Goal: Complete application form

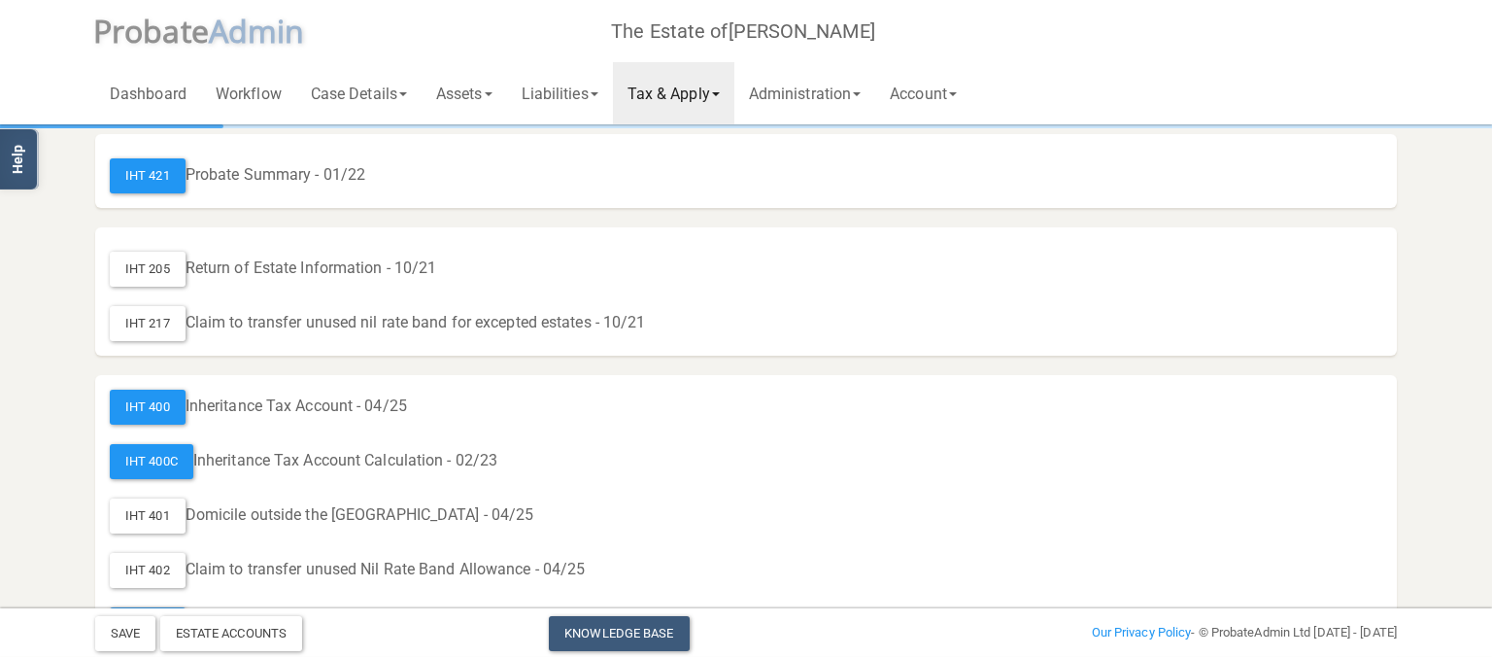
scroll to position [102, 0]
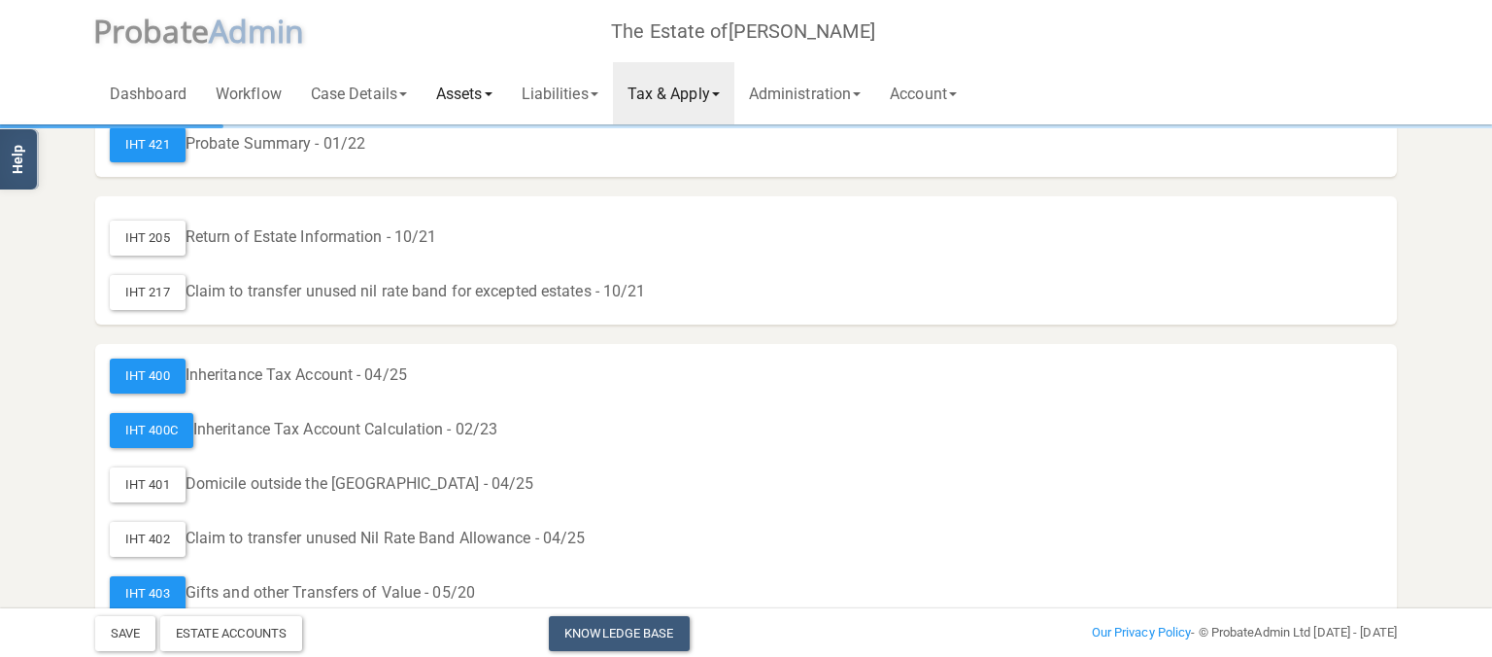
click at [462, 80] on link "Assets" at bounding box center [465, 93] width 86 height 62
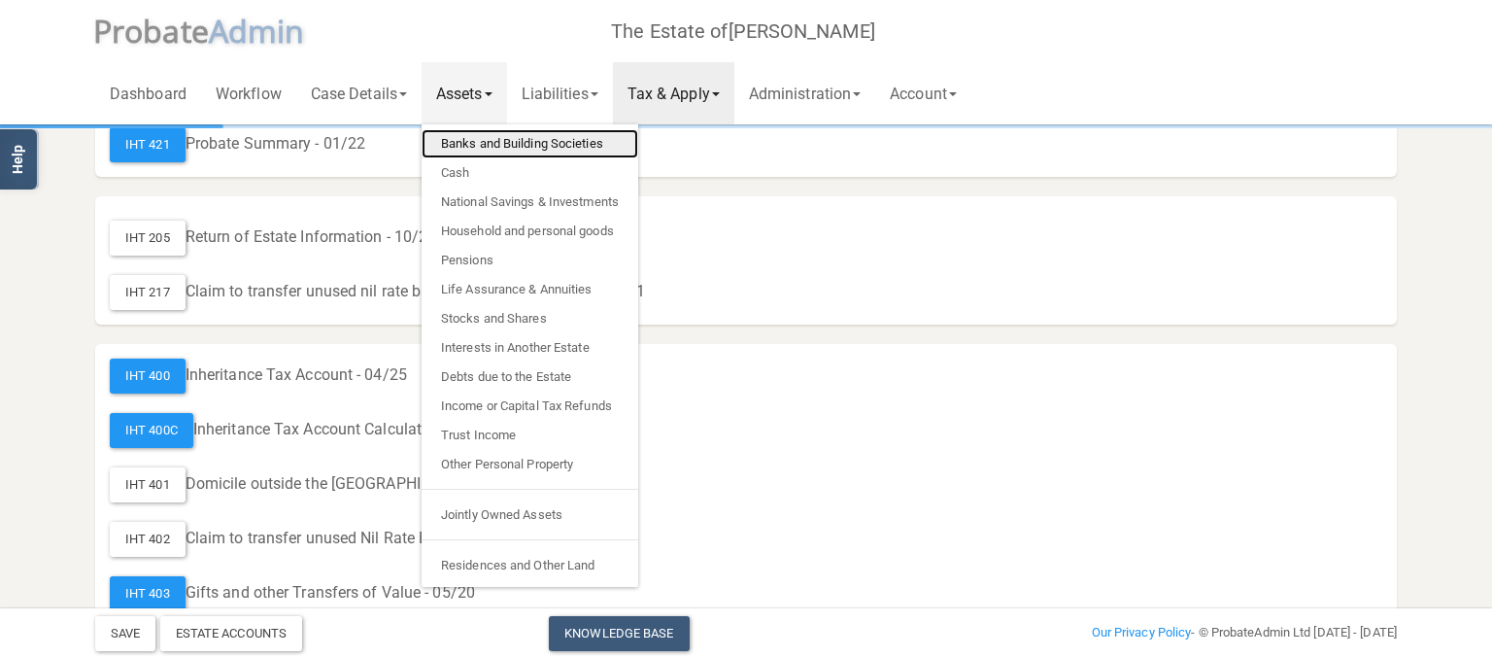
click at [496, 150] on link "Banks and Building Societies" at bounding box center [530, 143] width 217 height 29
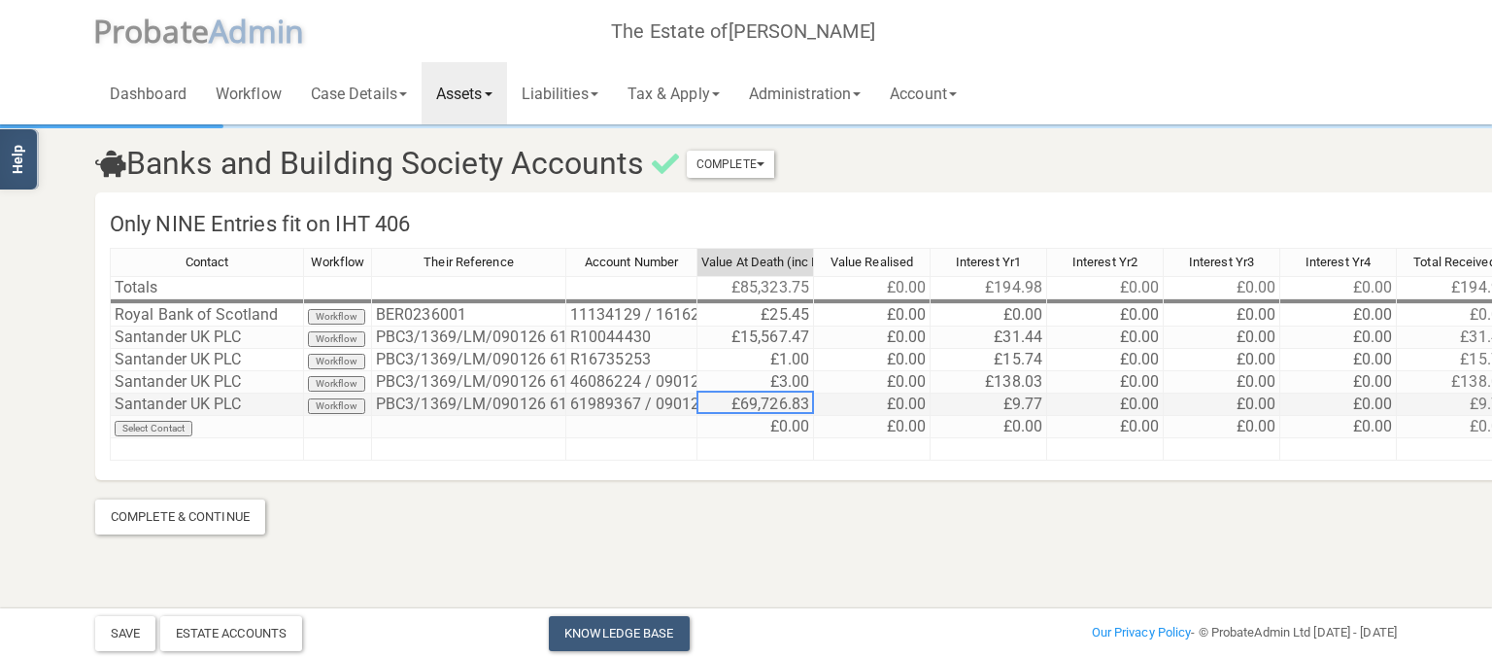
click at [793, 404] on td "£69,726.83" at bounding box center [756, 405] width 117 height 22
click at [802, 397] on td "£69,726.83" at bounding box center [756, 405] width 117 height 22
click at [800, 397] on td "£69,726.83" at bounding box center [756, 405] width 117 height 22
click at [803, 405] on td "£69,726.83" at bounding box center [756, 405] width 117 height 22
drag, startPoint x: 790, startPoint y: 402, endPoint x: 812, endPoint y: 397, distance: 22.9
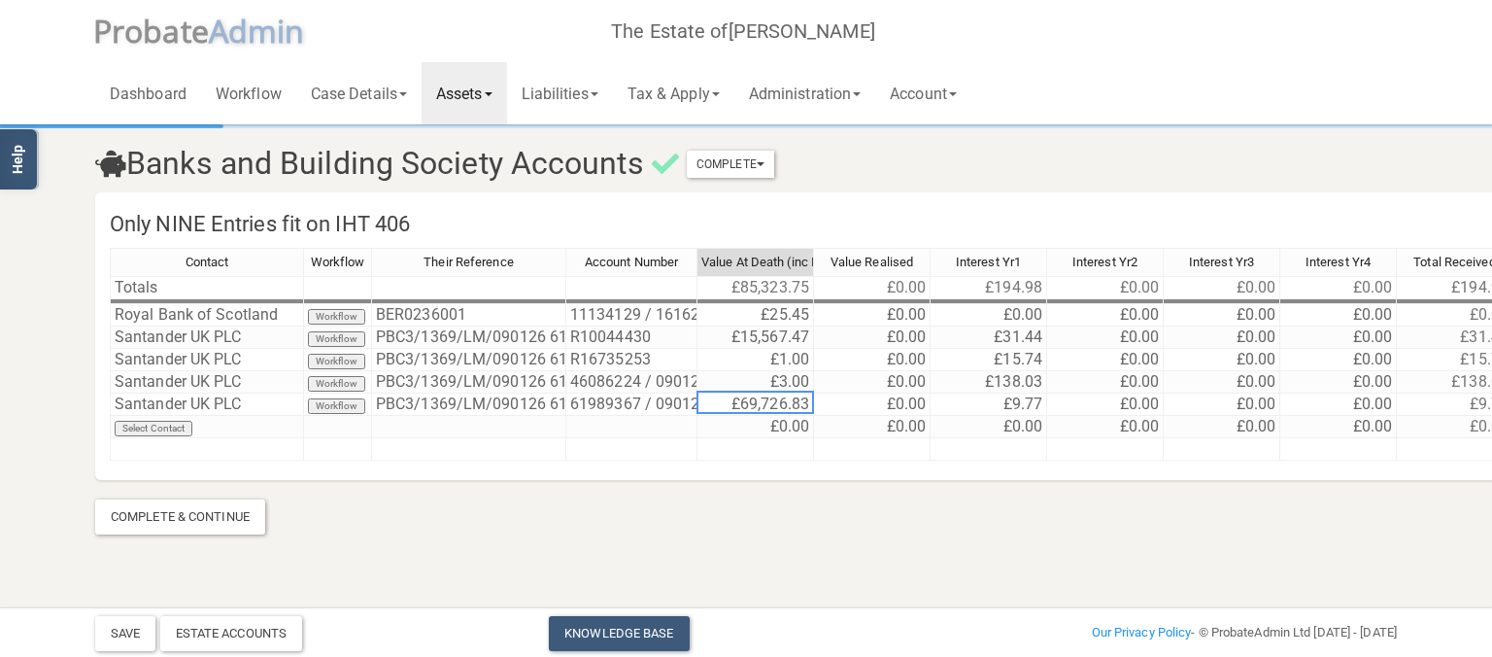
click at [110, 397] on div "Contact Workflow Their Reference Account Number Value At Death (inc Interest) V…" at bounding box center [110, 354] width 0 height 213
click at [805, 397] on td "£69,726.83" at bounding box center [756, 405] width 117 height 22
type textarea "69726.00"
click at [799, 547] on section "Banks and Building Society Accounts Complete Mark As Incomplete Mark As Complet…" at bounding box center [746, 303] width 1492 height 607
click at [462, 97] on link "Assets" at bounding box center [465, 93] width 86 height 62
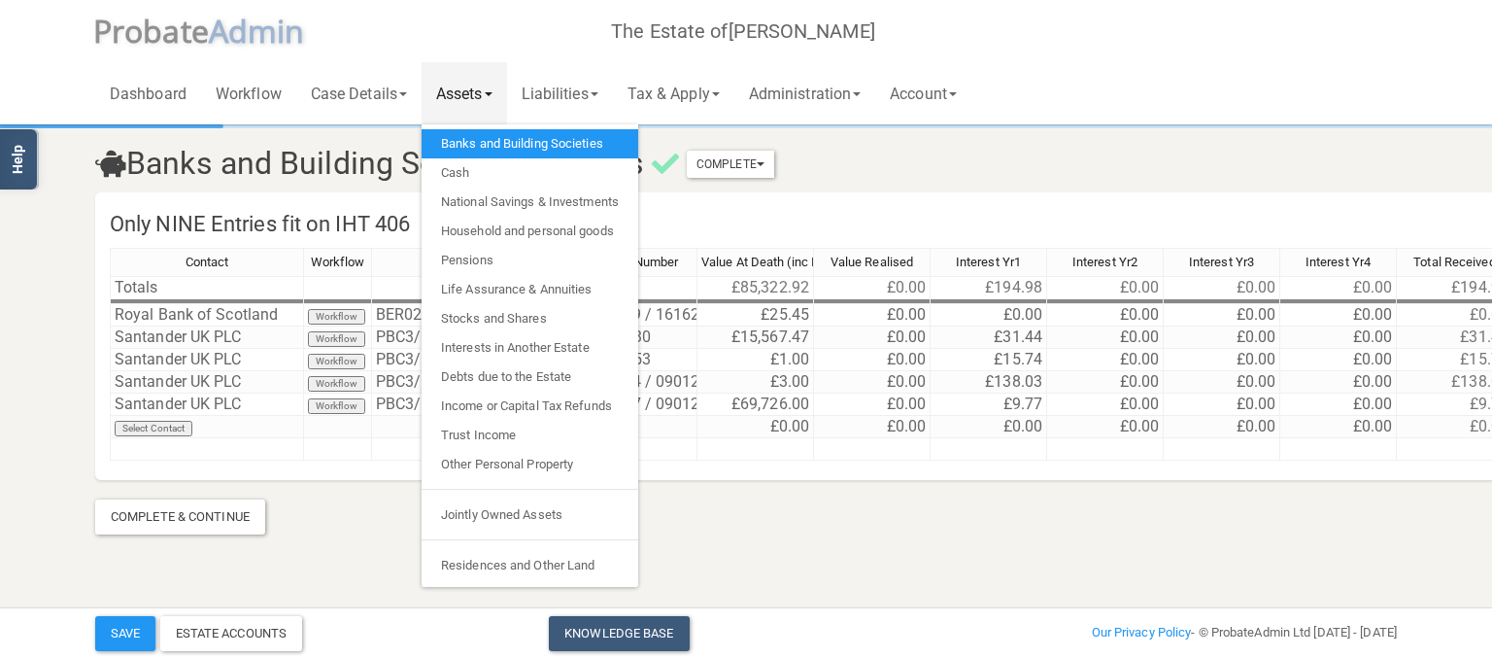
click at [480, 146] on link "Banks and Building Societies" at bounding box center [530, 143] width 217 height 29
click at [828, 523] on section "Banks and Building Society Accounts Complete Mark As Incomplete Mark As Complet…" at bounding box center [746, 330] width 1331 height 407
click at [830, 526] on section "Banks and Building Society Accounts Complete Mark As Incomplete Mark As Complet…" at bounding box center [746, 330] width 1331 height 407
click at [489, 177] on link "Cash" at bounding box center [530, 172] width 217 height 29
click at [449, 176] on link "Cash" at bounding box center [530, 172] width 217 height 29
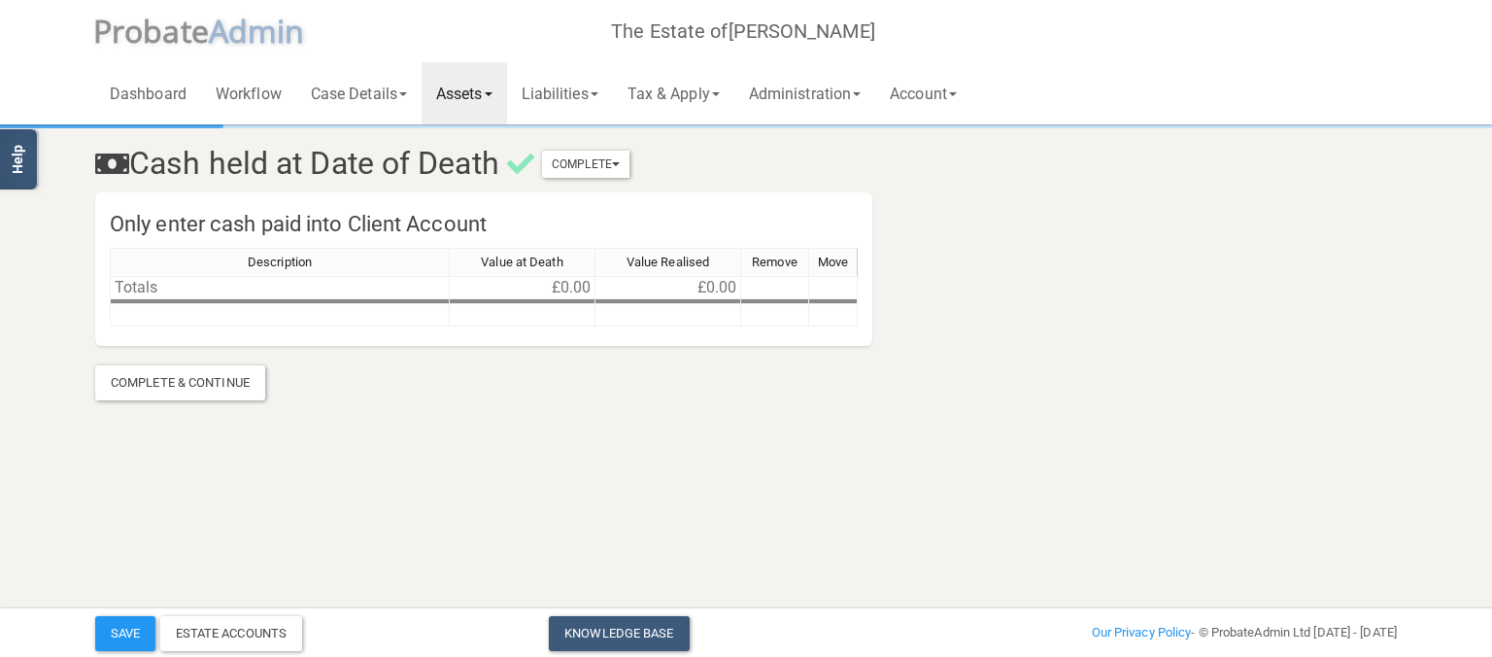
click at [462, 87] on link "Assets" at bounding box center [465, 93] width 86 height 62
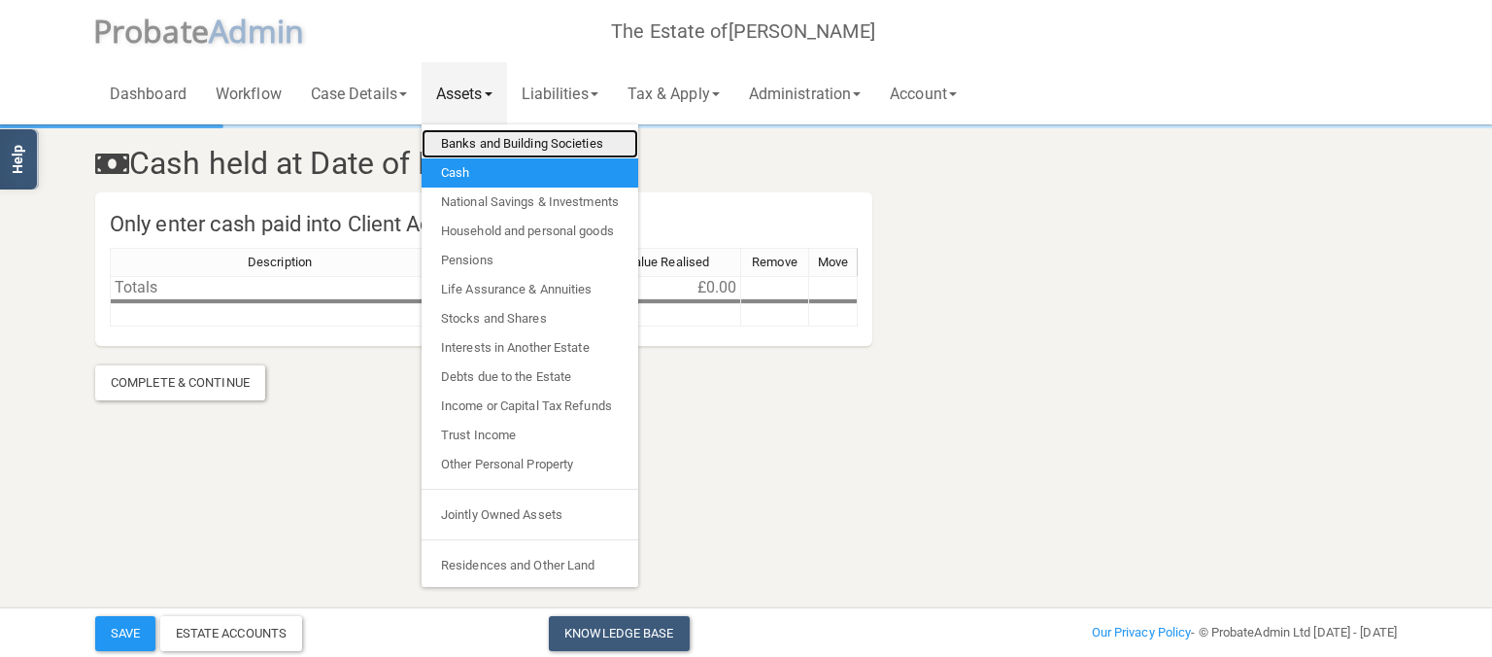
click at [490, 144] on link "Banks and Building Societies" at bounding box center [530, 143] width 217 height 29
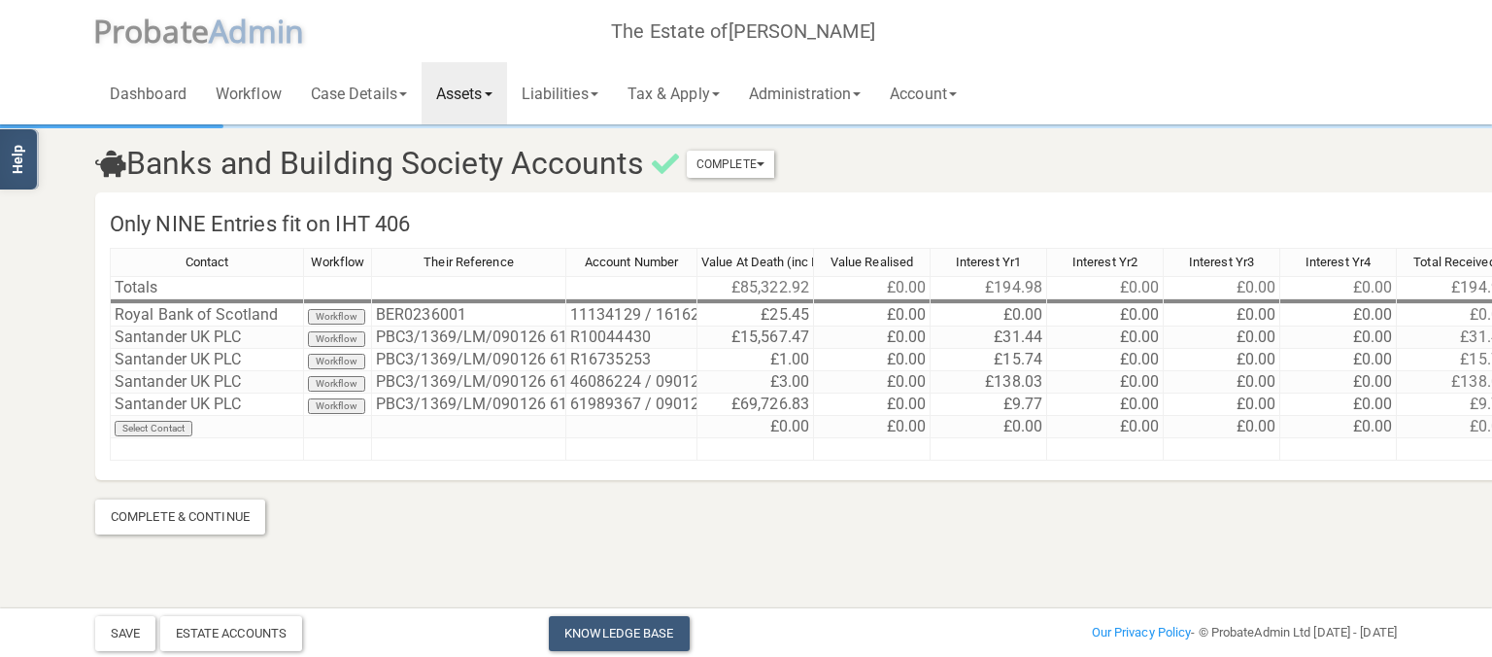
click at [813, 477] on div "Contact Workflow Their Reference Account Number Value At Death (inc Interest) V…" at bounding box center [870, 363] width 1521 height 230
click at [819, 521] on section "Banks and Building Society Accounts Complete Mark As Incomplete Mark As Complet…" at bounding box center [746, 330] width 1331 height 407
click at [800, 499] on section "Banks and Building Society Accounts Complete Mark As Incomplete Mark As Complet…" at bounding box center [746, 330] width 1331 height 407
click at [805, 472] on div "Contact Workflow Their Reference Account Number Value At Death (inc Interest) V…" at bounding box center [870, 363] width 1521 height 230
click at [779, 321] on td "£25.45" at bounding box center [756, 315] width 117 height 22
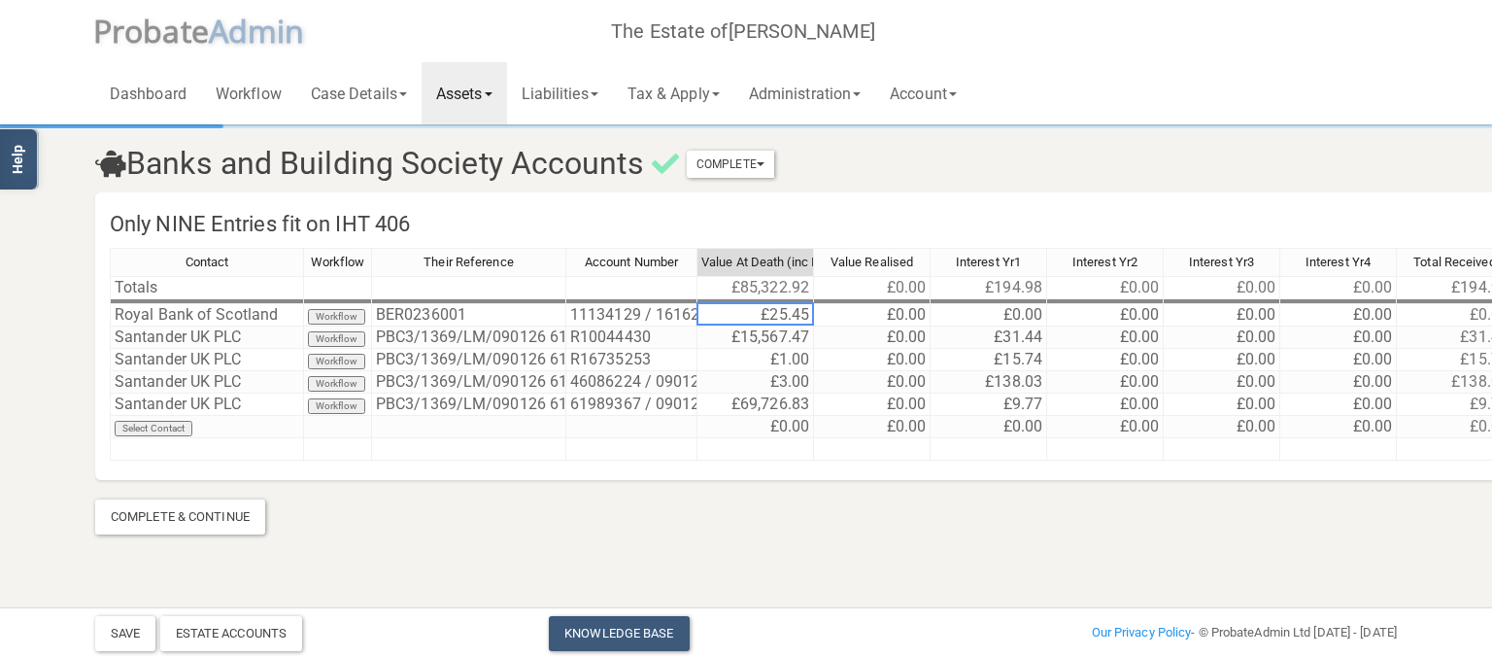
click at [779, 279] on div "Contact Workflow Their Reference Account Number Value At Death (inc Interest) V…" at bounding box center [870, 264] width 1521 height 33
click at [781, 291] on td "£85,322.92" at bounding box center [756, 287] width 117 height 23
click at [919, 541] on section "Banks and Building Society Accounts Complete Mark As Incomplete Mark As Complet…" at bounding box center [746, 303] width 1492 height 607
click at [750, 371] on td "£3.00" at bounding box center [756, 382] width 117 height 22
click at [839, 507] on section "Banks and Building Society Accounts Complete Mark As Incomplete Mark As Complet…" at bounding box center [746, 330] width 1331 height 407
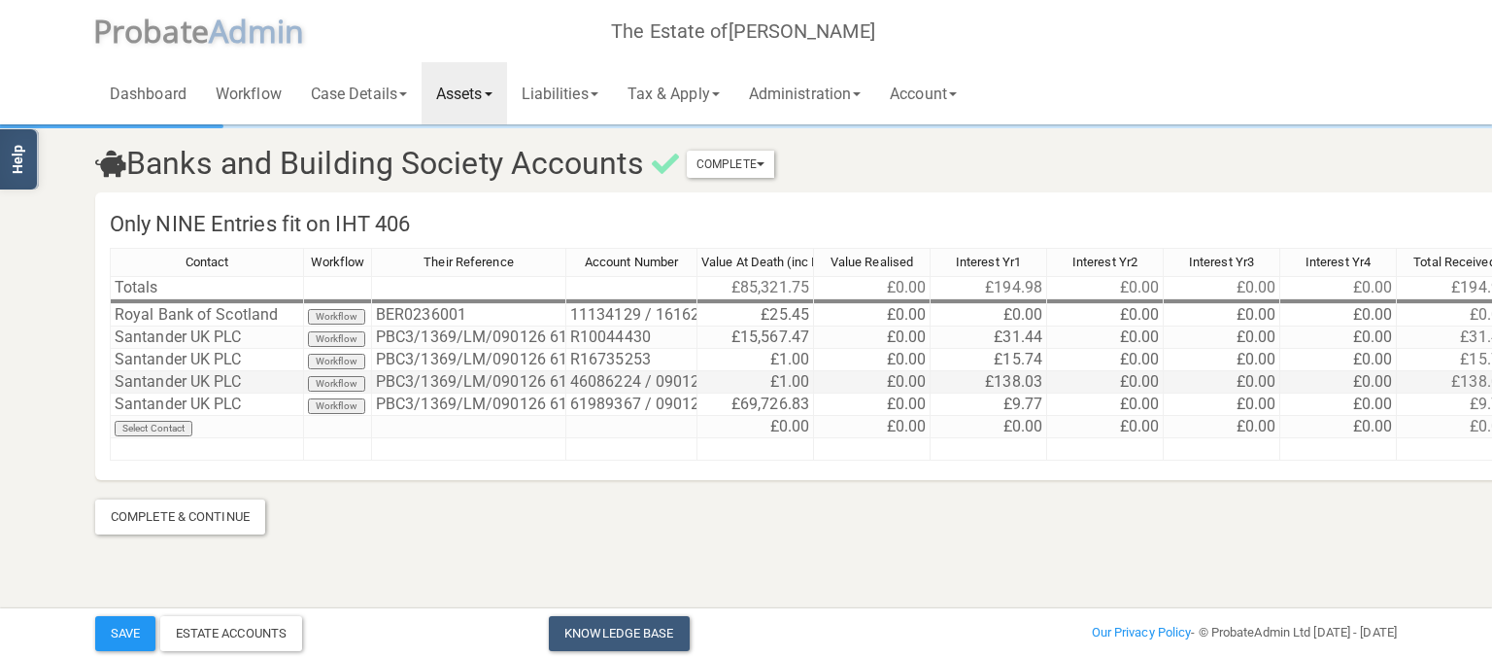
click at [786, 386] on td "£1.00" at bounding box center [756, 382] width 117 height 22
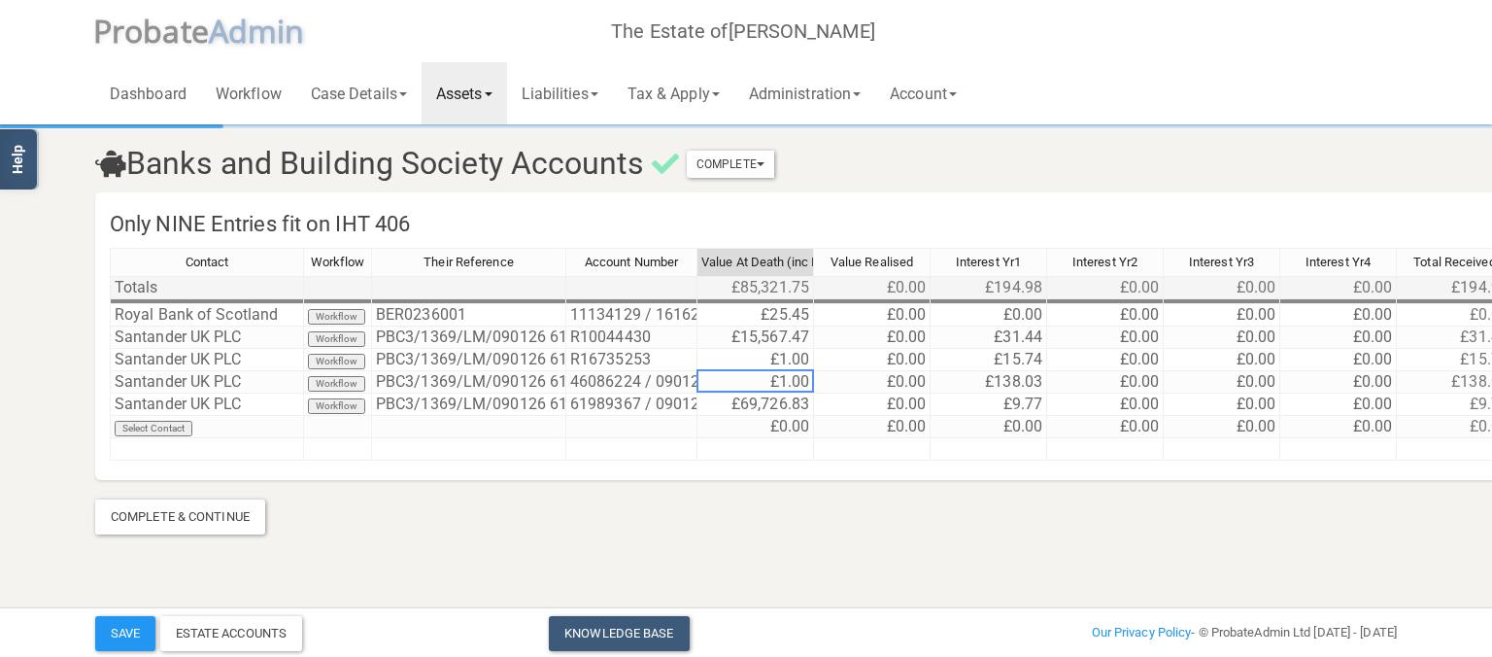
type textarea "3"
click at [842, 518] on section "Banks and Building Society Accounts Complete Mark As Incomplete Mark As Complet…" at bounding box center [746, 330] width 1331 height 407
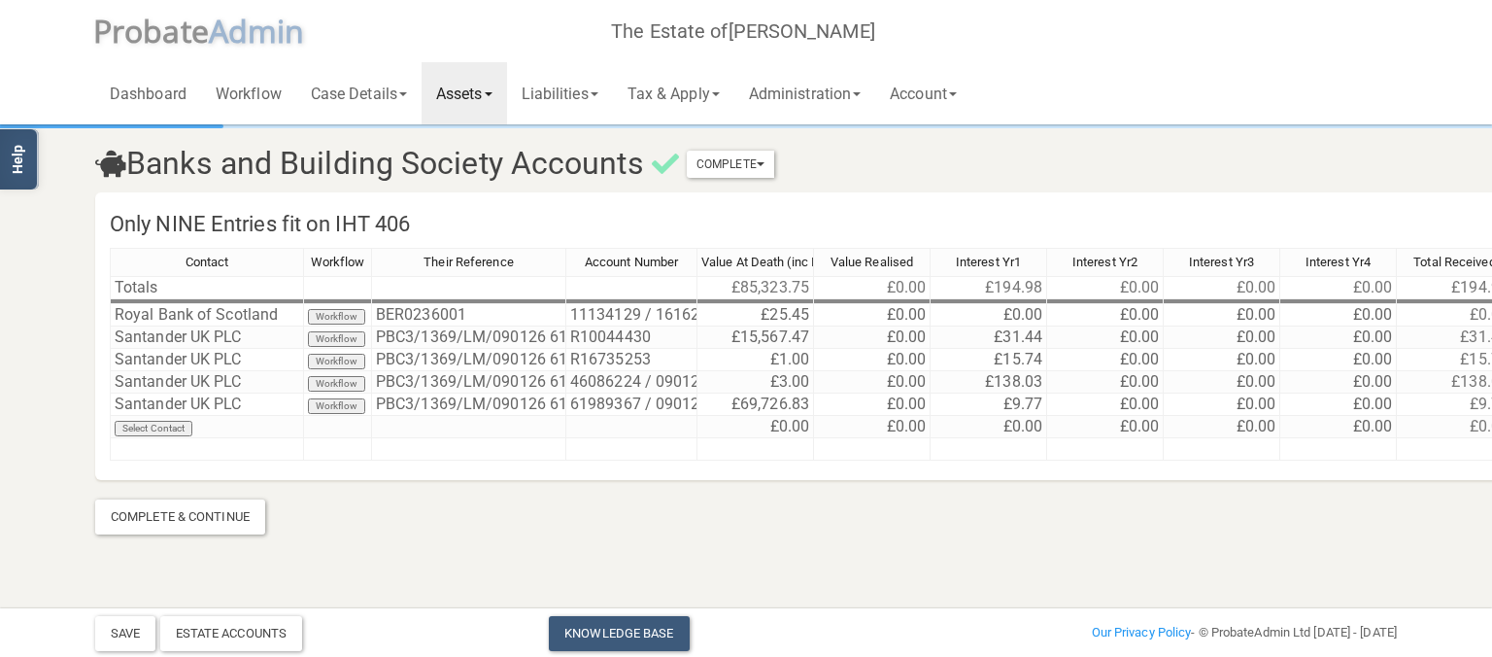
click at [829, 568] on section "Banks and Building Society Accounts Complete Mark As Incomplete Mark As Complet…" at bounding box center [746, 303] width 1492 height 607
click at [488, 92] on link "Assets" at bounding box center [465, 93] width 86 height 62
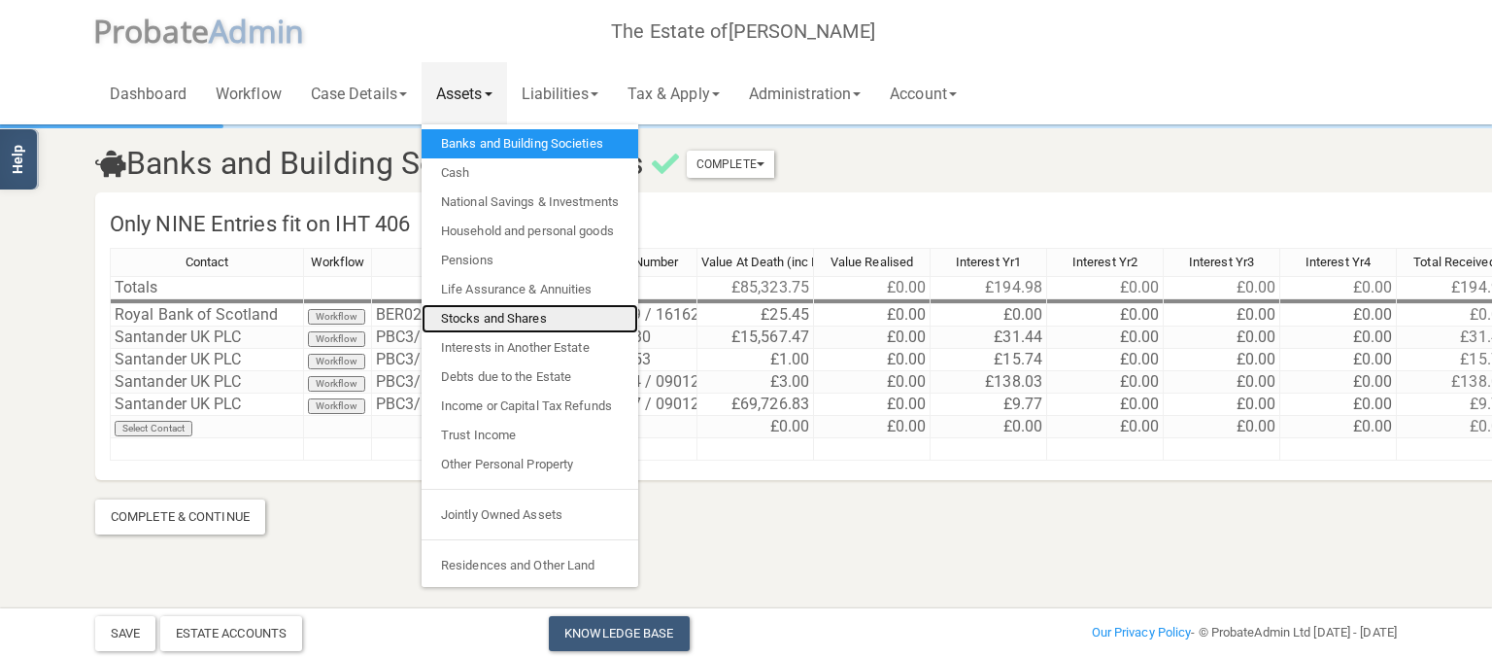
click at [522, 317] on link "Stocks and Shares" at bounding box center [530, 318] width 217 height 29
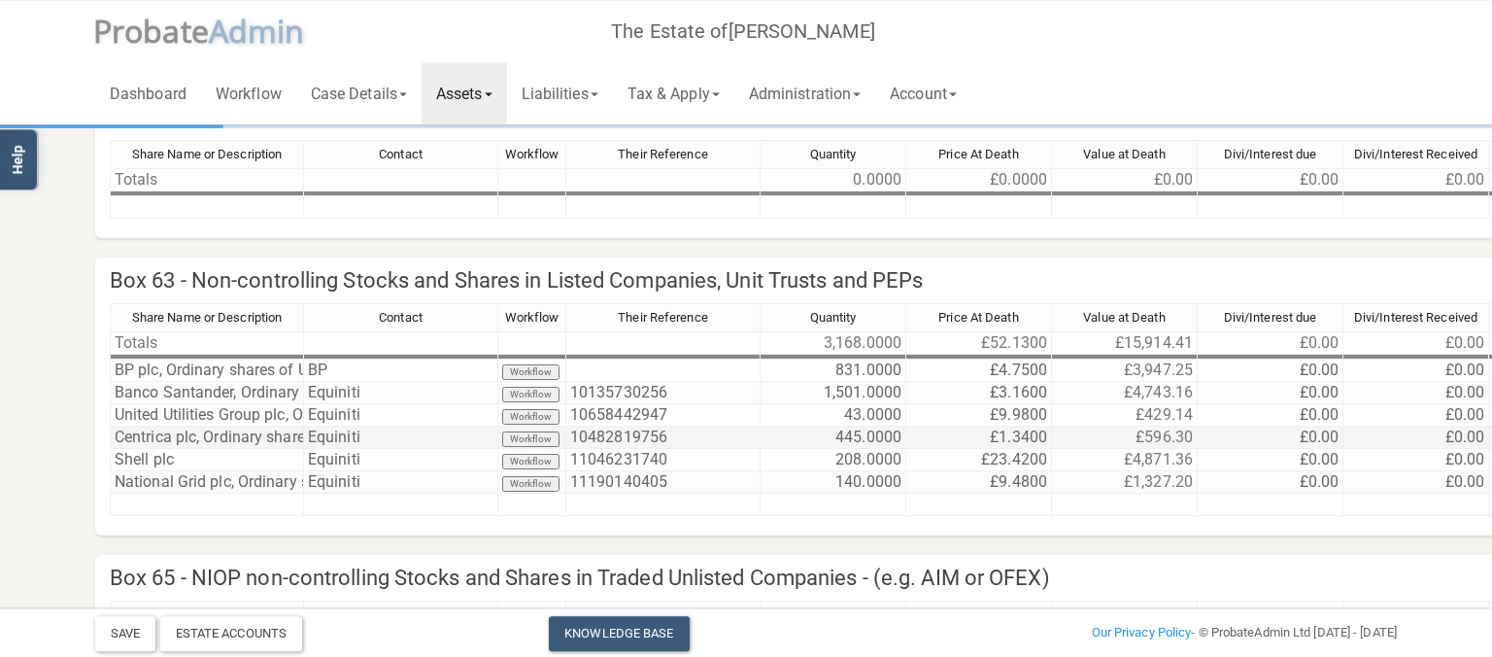
scroll to position [102, 0]
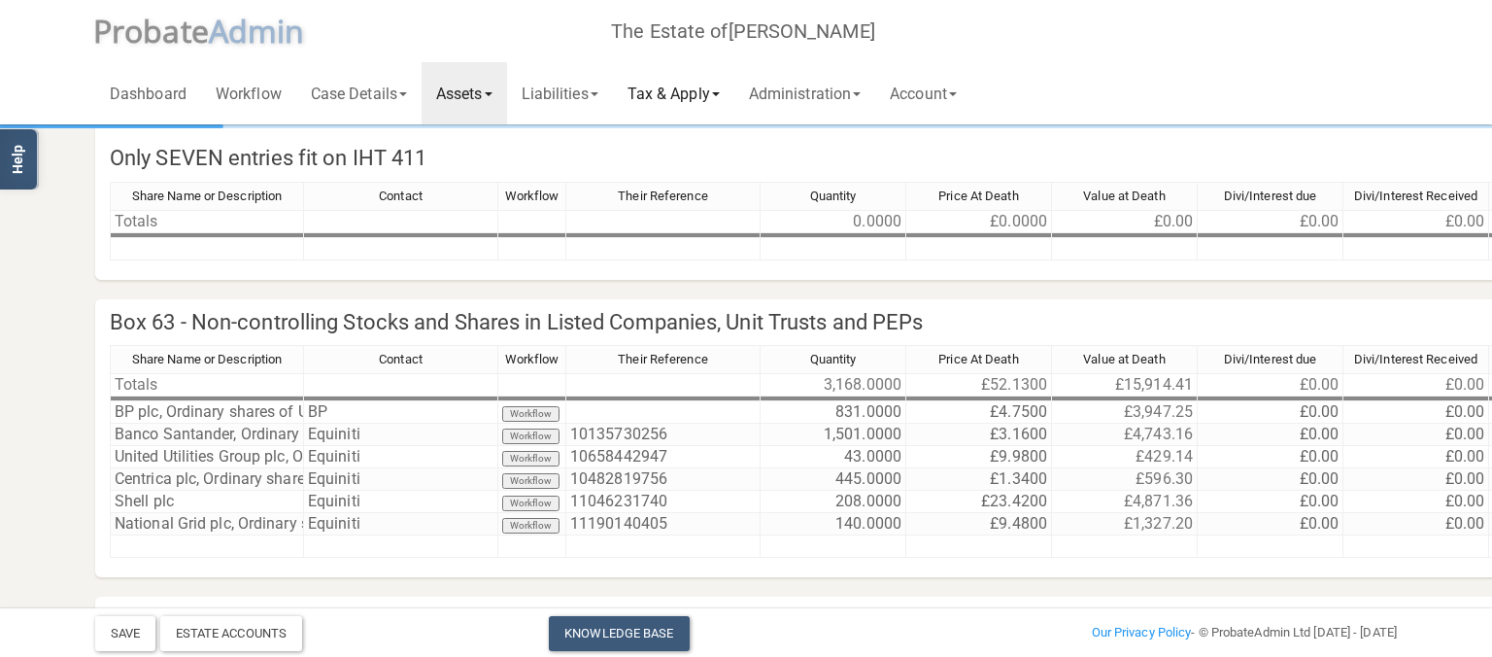
click at [682, 84] on link "Tax & Apply" at bounding box center [673, 93] width 121 height 62
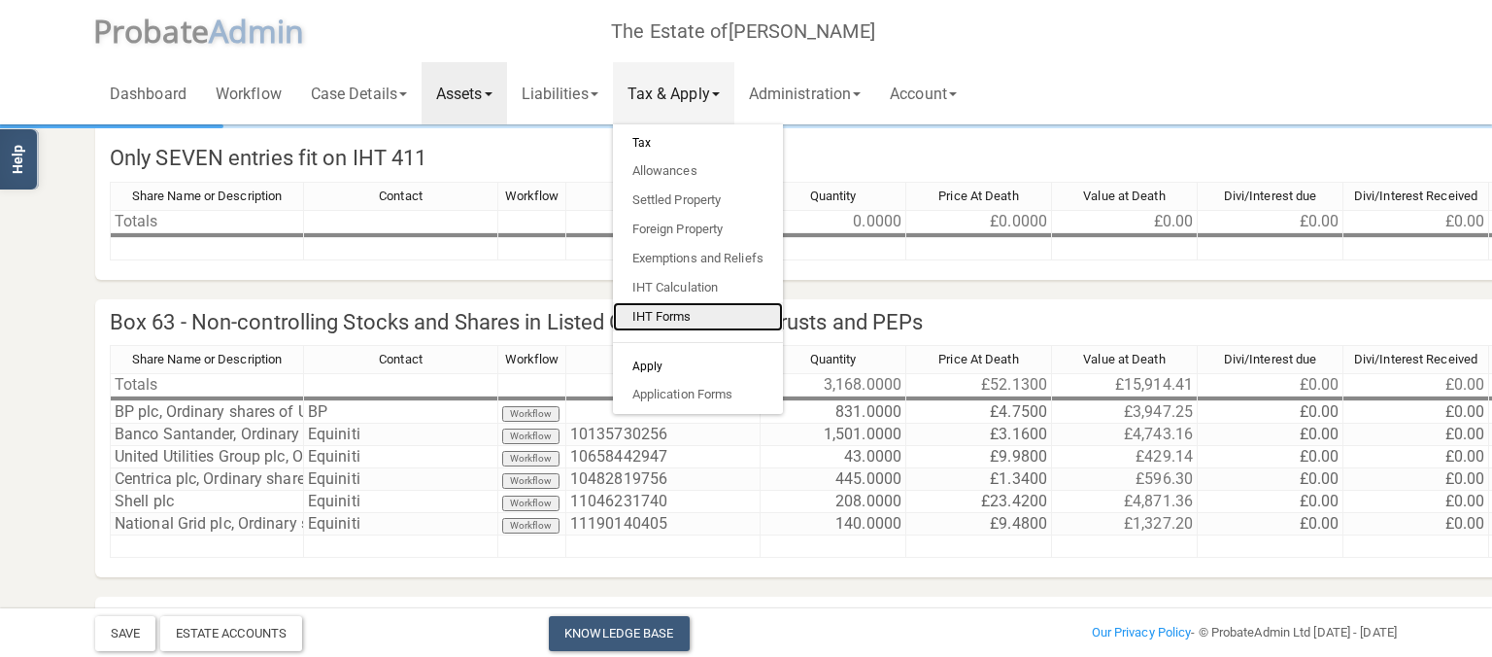
click at [714, 321] on link "IHT Forms" at bounding box center [698, 316] width 170 height 29
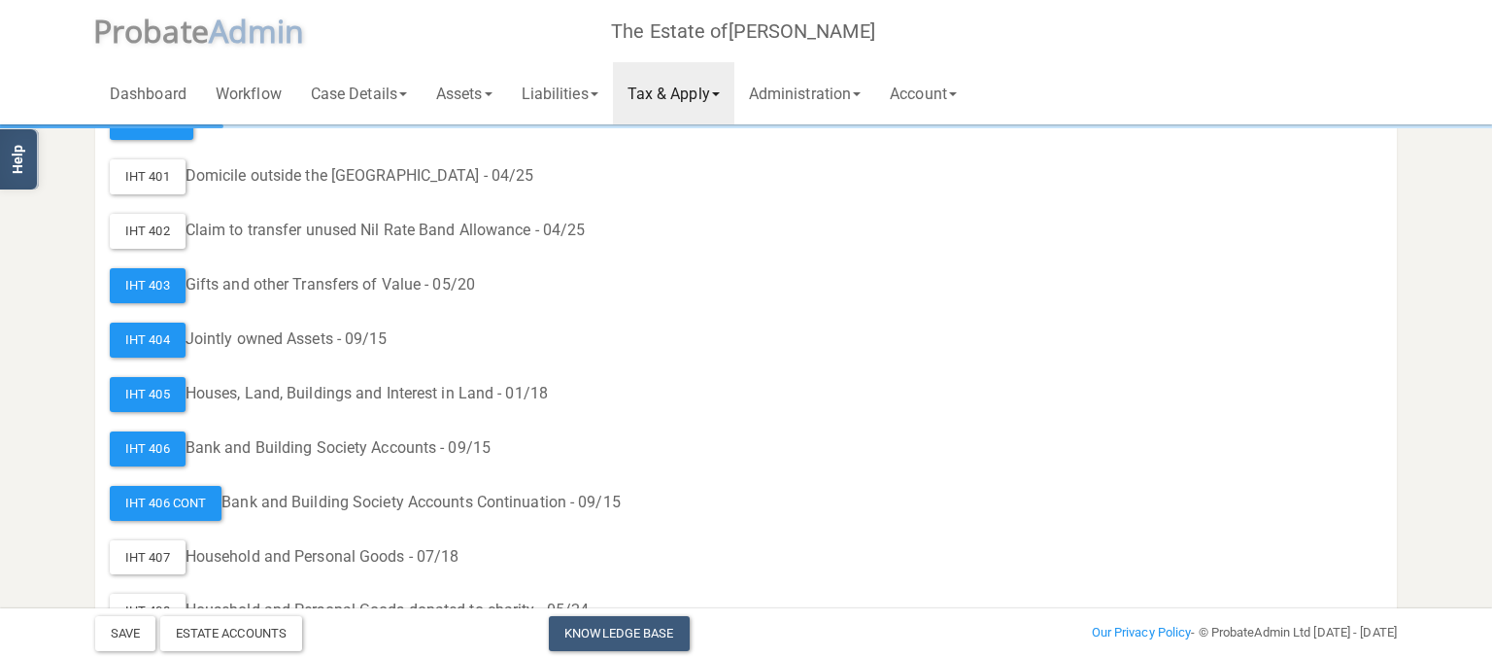
scroll to position [718, 0]
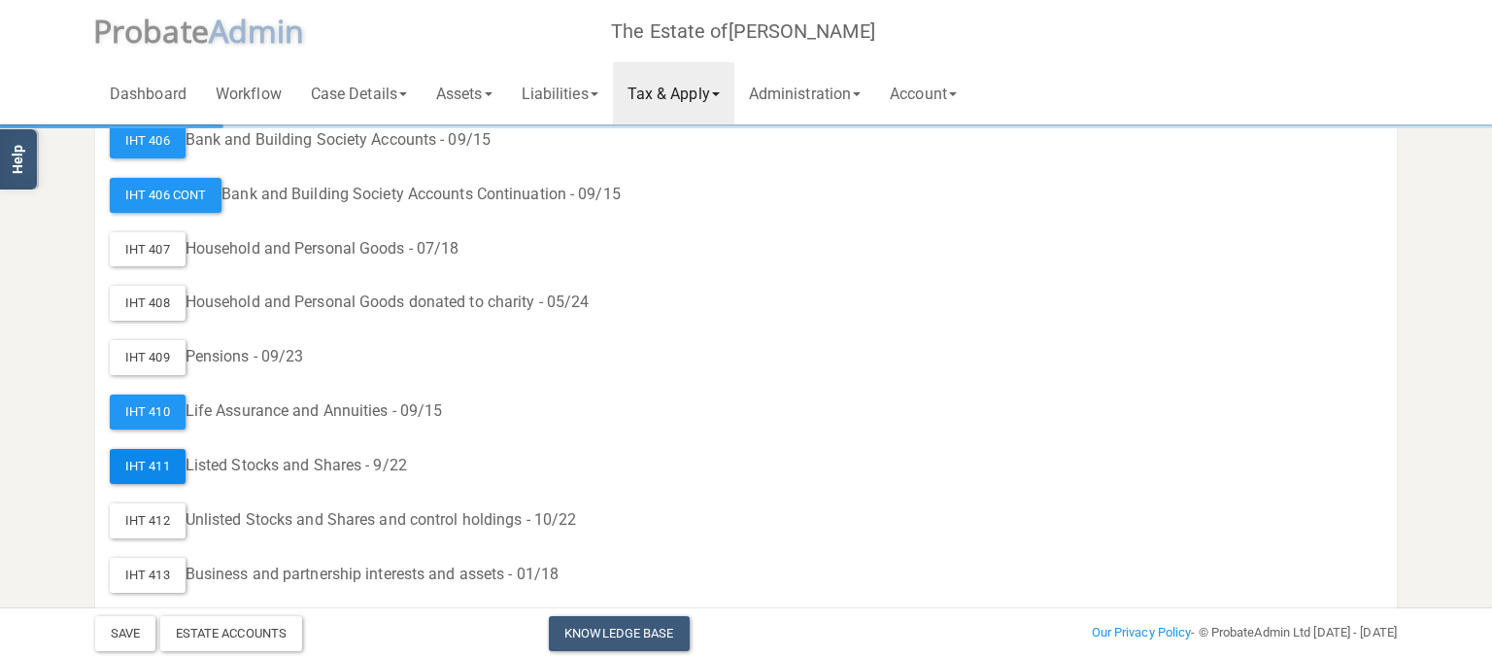
click at [134, 461] on div "IHT 411" at bounding box center [148, 466] width 76 height 35
click at [148, 464] on div "IHT 411" at bounding box center [148, 466] width 76 height 35
